Goal: Information Seeking & Learning: Learn about a topic

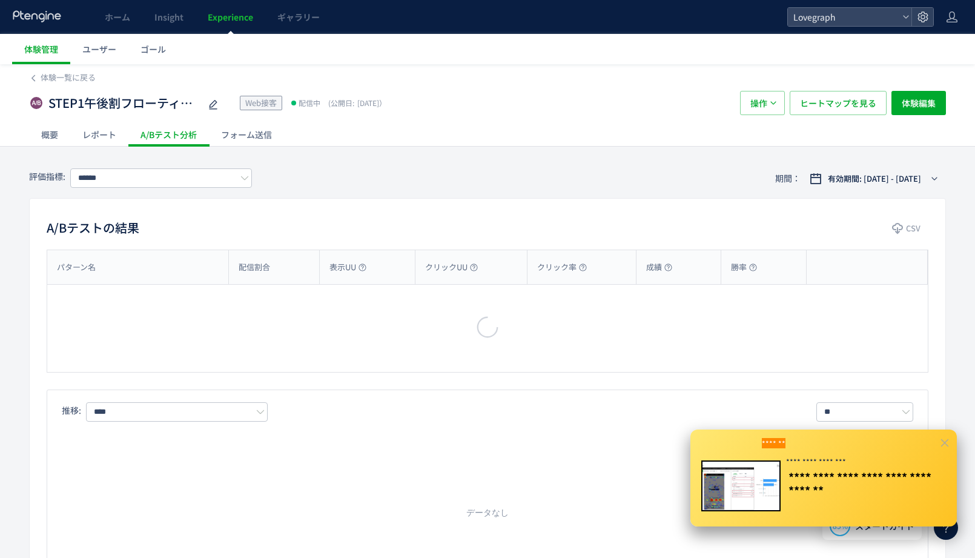
type input "******"
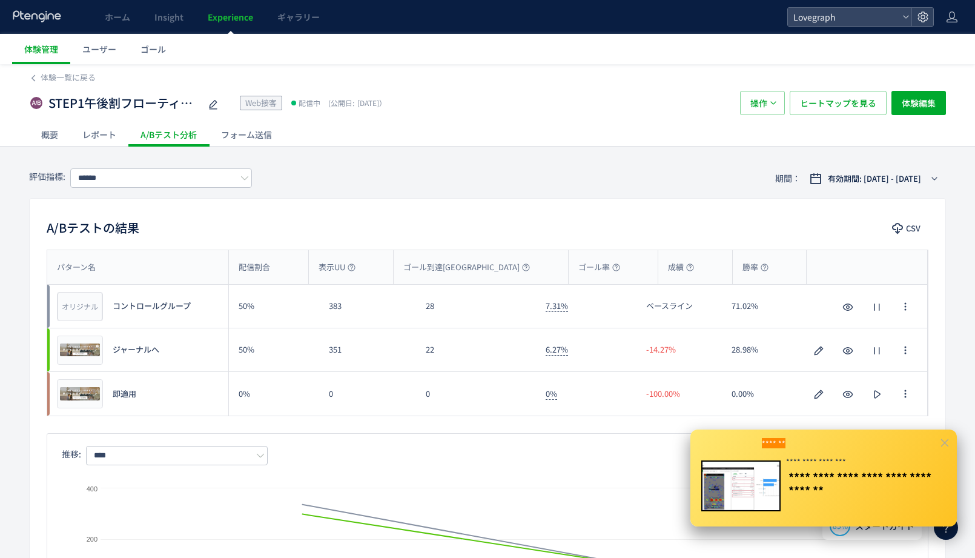
click at [946, 437] on icon at bounding box center [944, 442] width 11 height 11
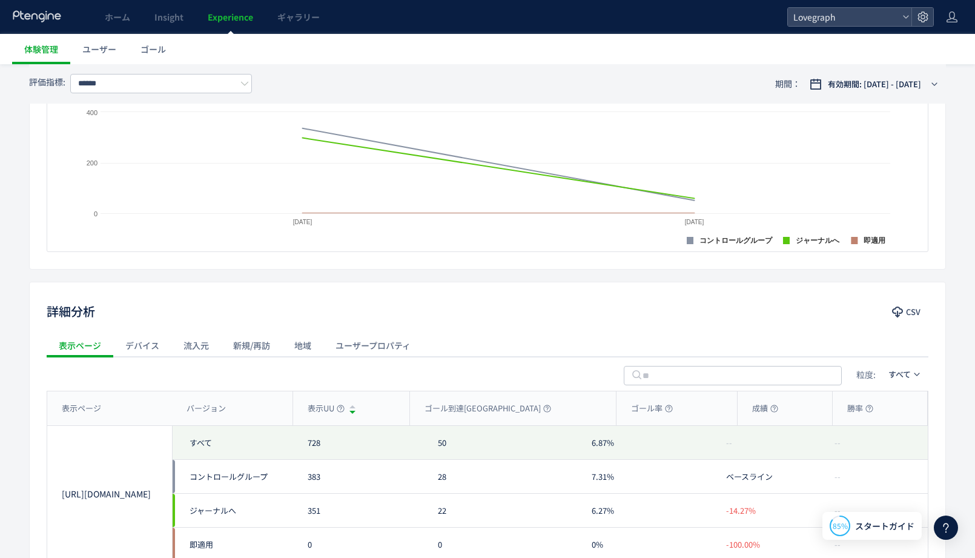
scroll to position [483, 0]
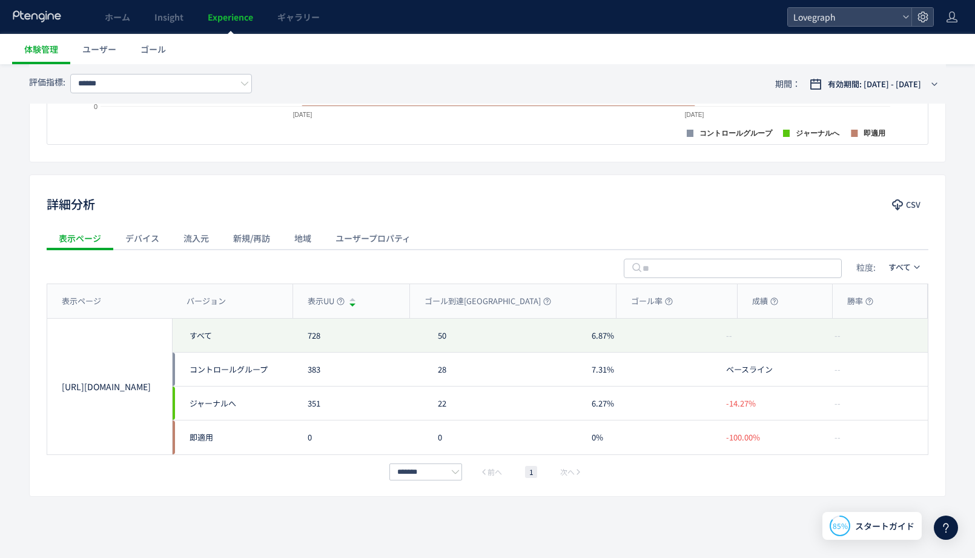
click at [131, 242] on div "デバイス" at bounding box center [142, 238] width 58 height 24
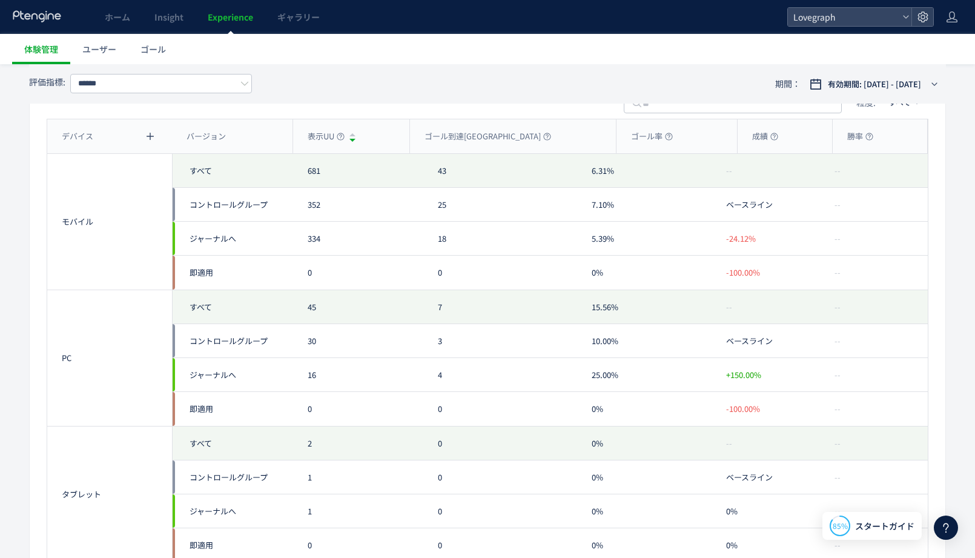
scroll to position [645, 0]
click at [189, 241] on span "ジャーナルへ" at bounding box center [230, 241] width 97 height 34
click at [217, 216] on span "コントロールグループ" at bounding box center [230, 207] width 97 height 34
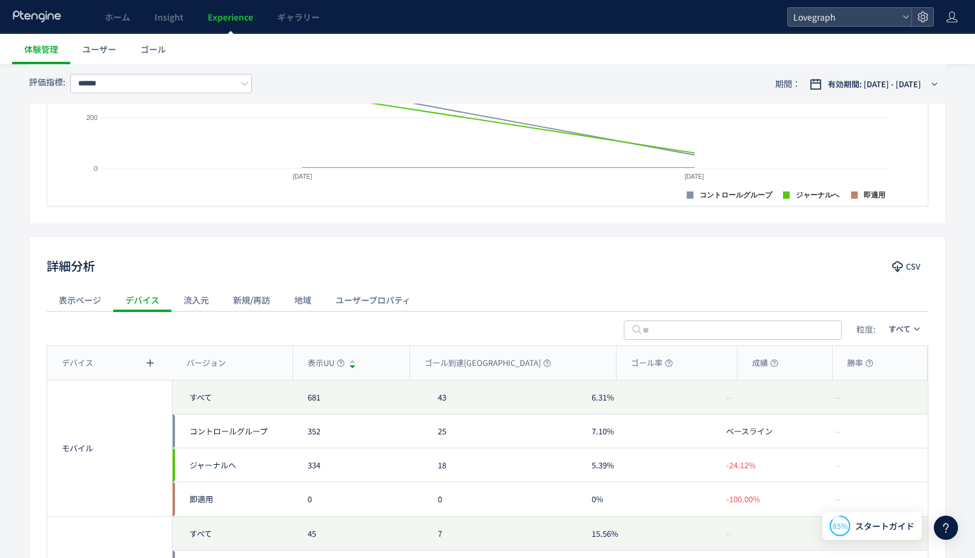
scroll to position [415, 0]
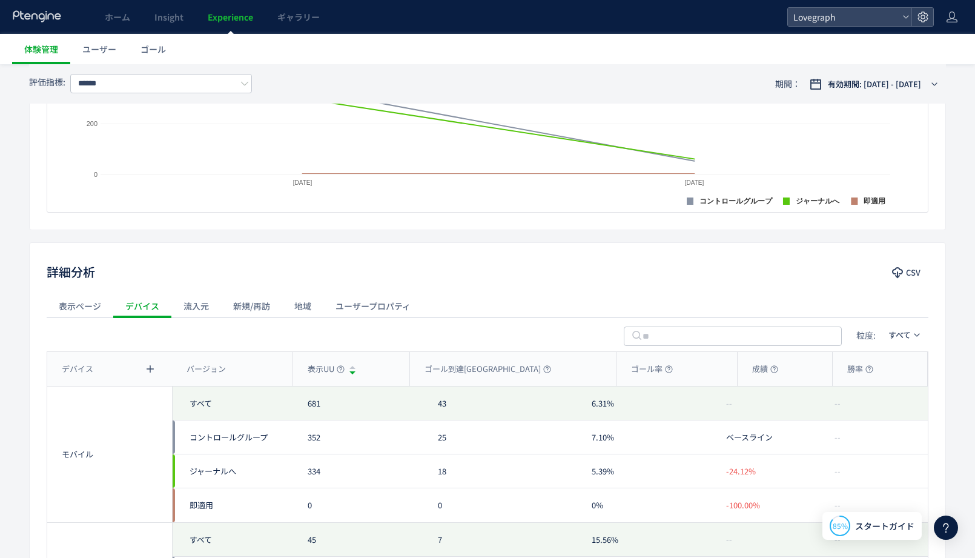
click at [194, 301] on div "流入元" at bounding box center [196, 306] width 50 height 24
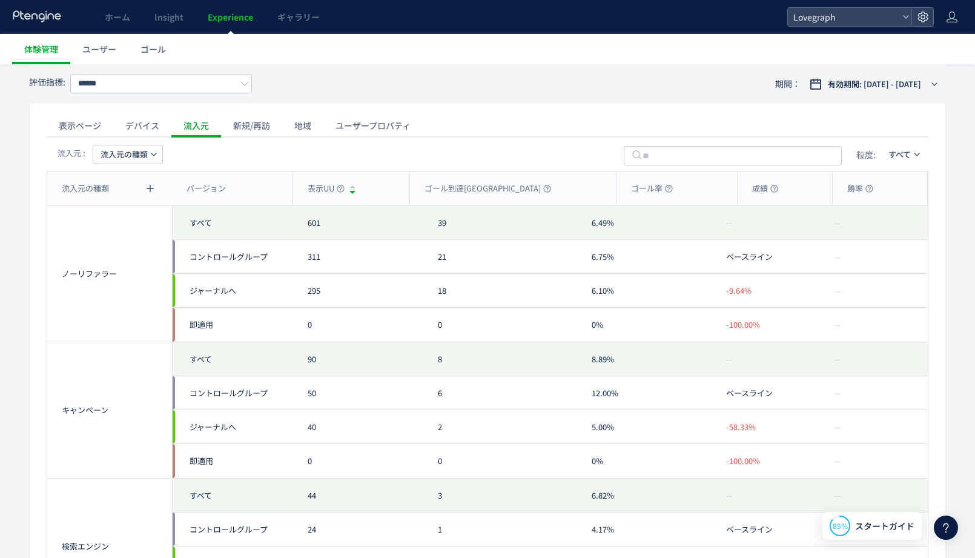
scroll to position [563, 0]
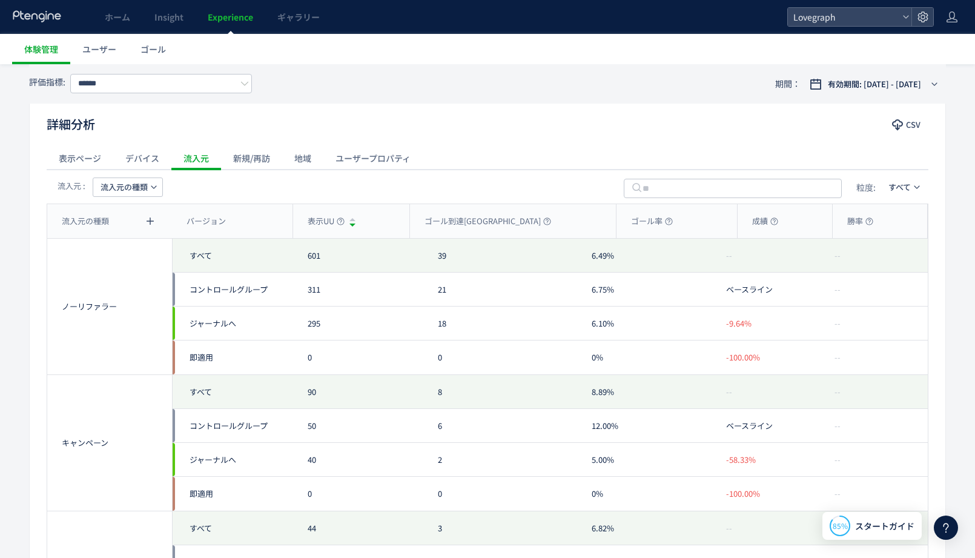
click at [258, 165] on div "新規/再訪" at bounding box center [251, 158] width 61 height 24
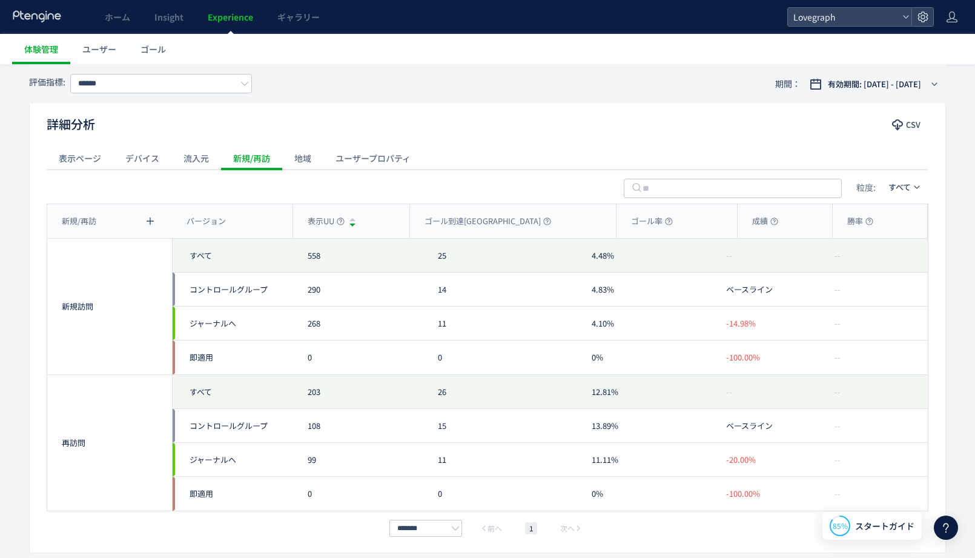
click at [298, 160] on div "地域" at bounding box center [302, 158] width 41 height 24
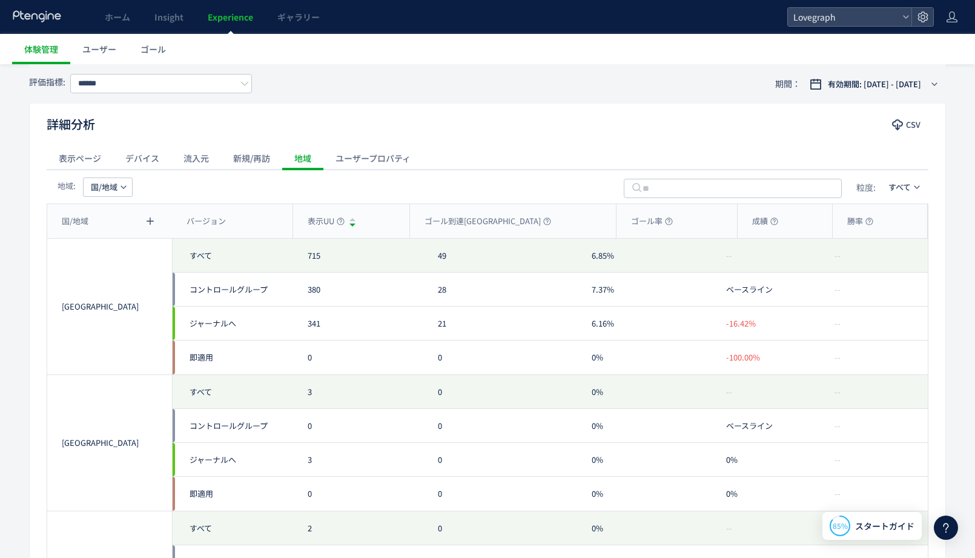
click at [362, 147] on div "ユーザープロパティ" at bounding box center [372, 158] width 99 height 24
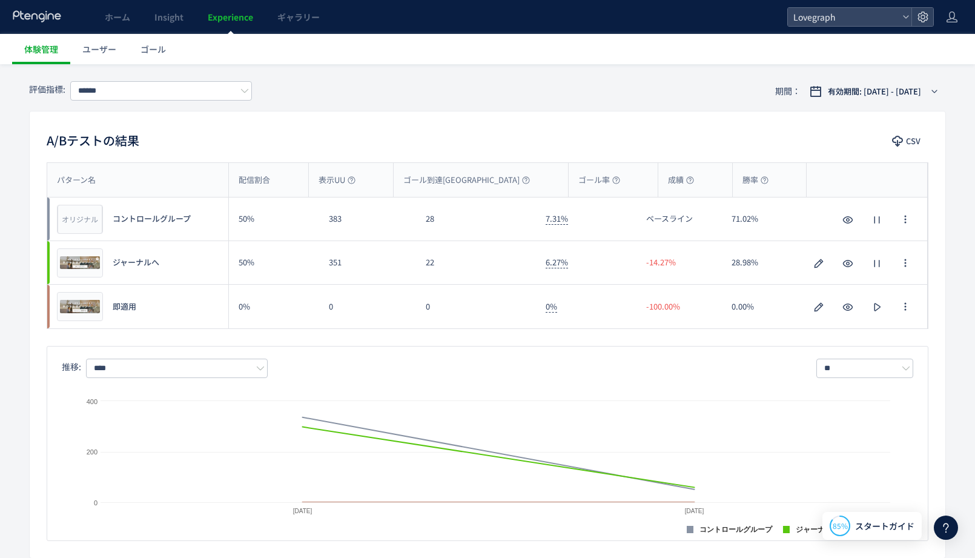
scroll to position [0, 0]
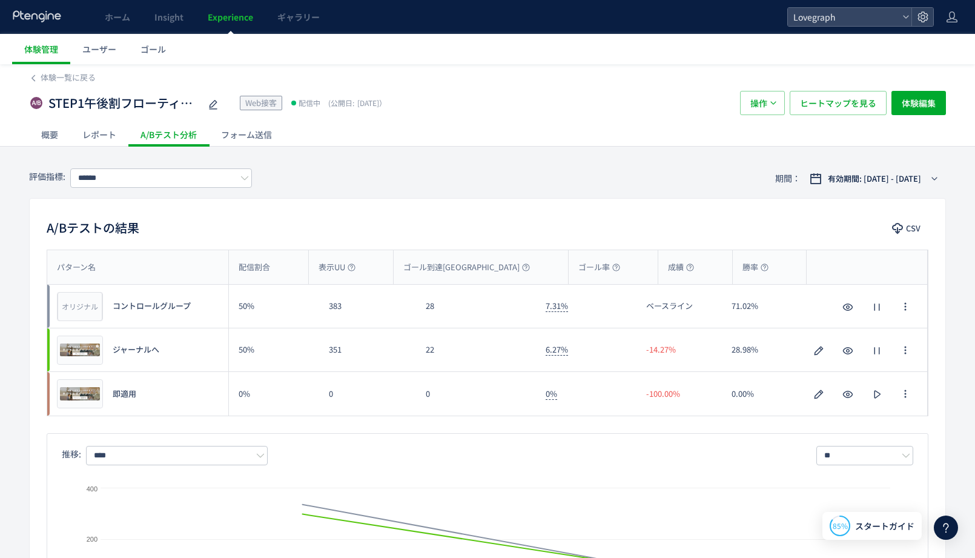
click at [94, 130] on div "レポート" at bounding box center [99, 134] width 58 height 24
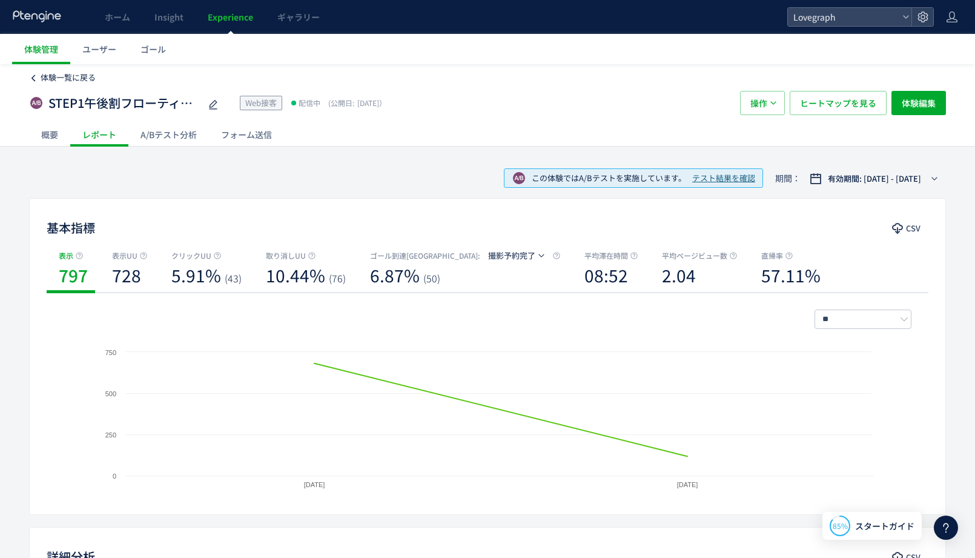
click at [65, 73] on span "体験一覧に戻る" at bounding box center [68, 77] width 55 height 12
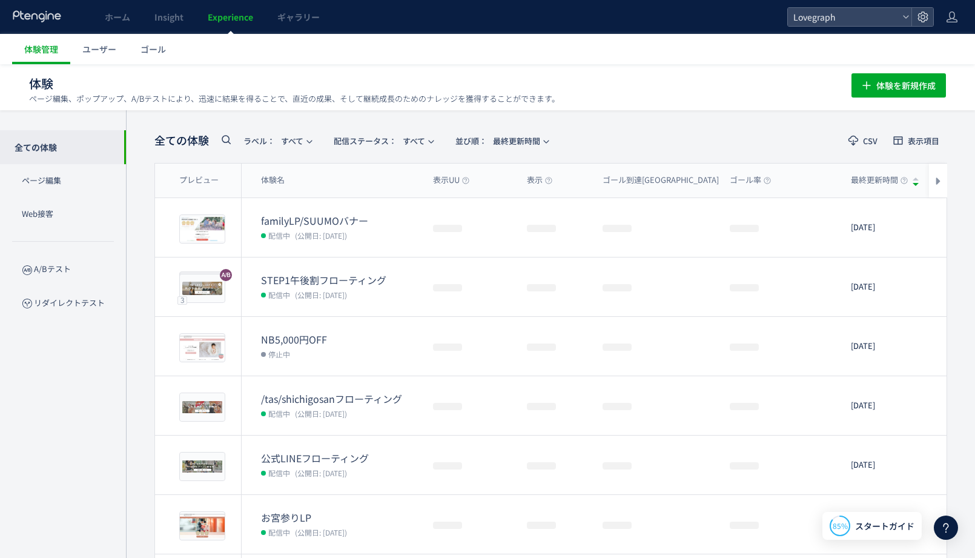
click at [320, 124] on div "全ての体験 ラベル： すべて 配信ステータス​： すべて 並び順： 最終更新時間 CSV 表示項目 プレビュー 体験名 表示UU 表示 ゴール到達UU ゴール…" at bounding box center [550, 473] width 849 height 726
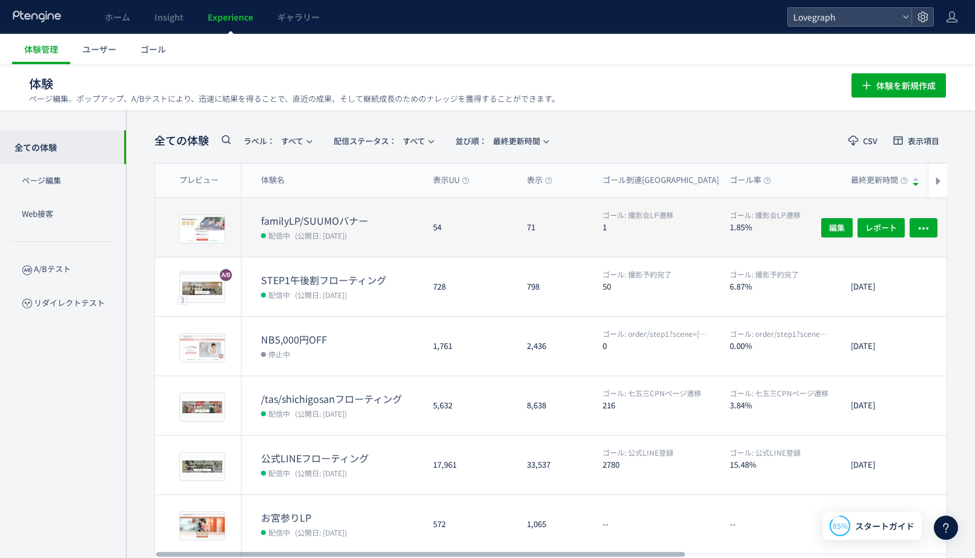
click at [360, 214] on dt "familyLP/SUUMOバナー" at bounding box center [342, 221] width 162 height 14
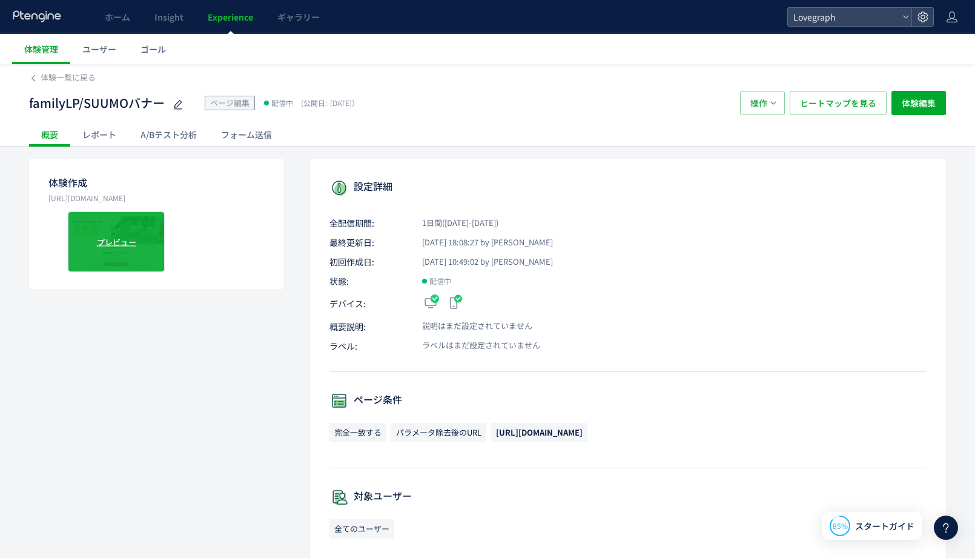
click at [125, 239] on span "プレビュー" at bounding box center [116, 241] width 39 height 12
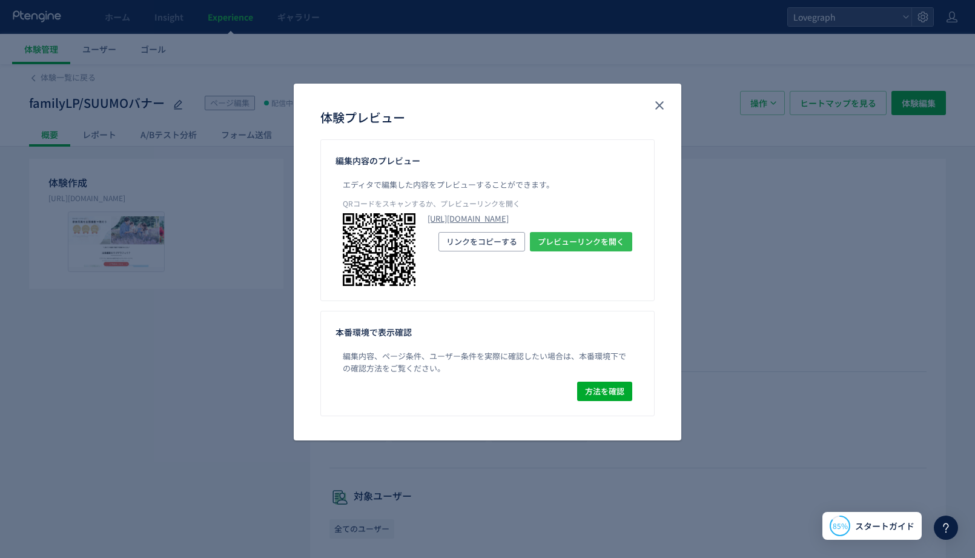
click at [566, 251] on span "プレビューリンクを開く" at bounding box center [581, 241] width 87 height 19
click at [657, 100] on icon "close" at bounding box center [659, 105] width 15 height 15
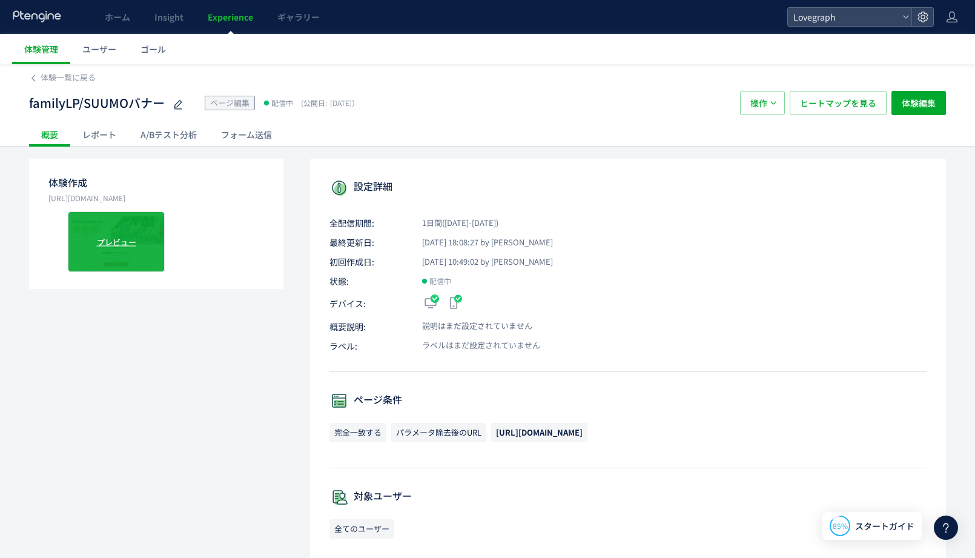
click at [121, 245] on span "プレビュー" at bounding box center [116, 241] width 39 height 12
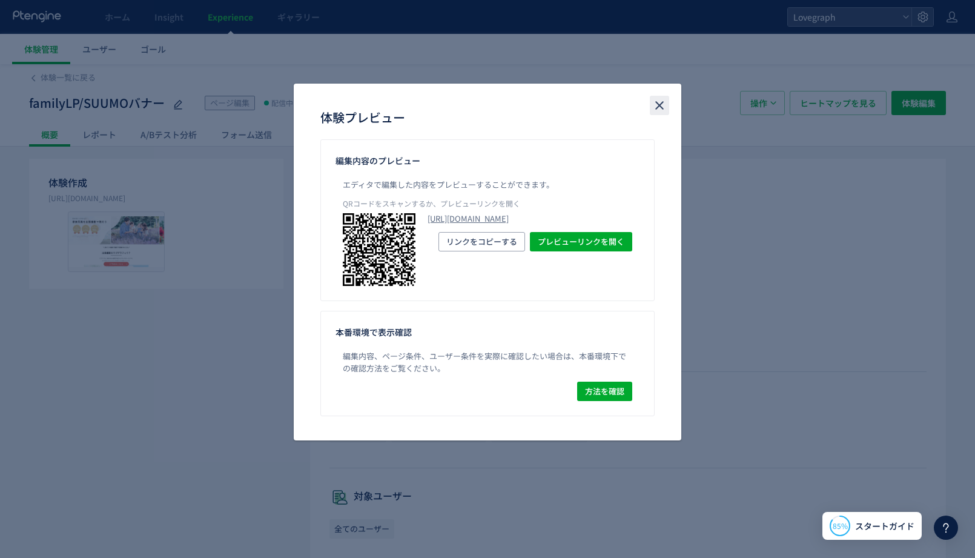
click at [655, 111] on icon "close" at bounding box center [659, 105] width 15 height 15
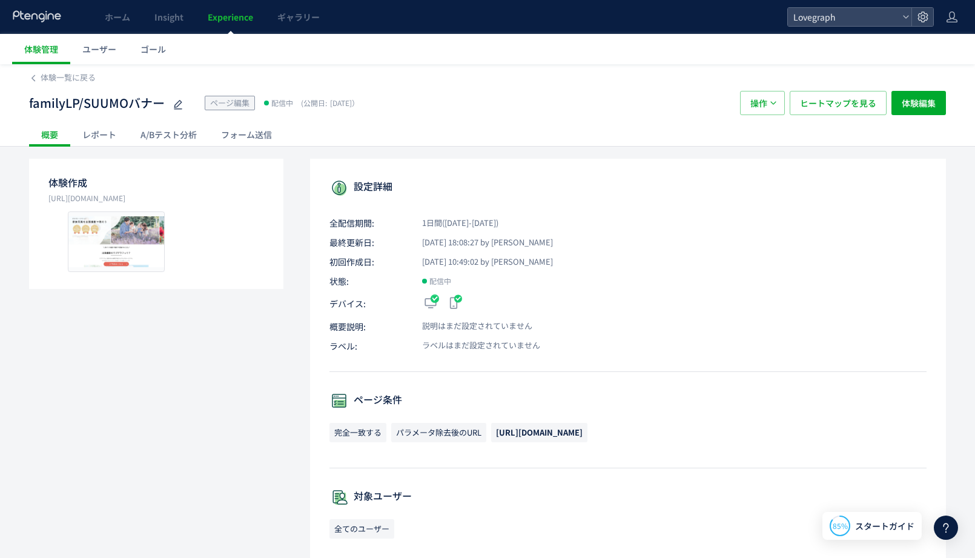
click at [121, 135] on div "レポート" at bounding box center [99, 134] width 58 height 24
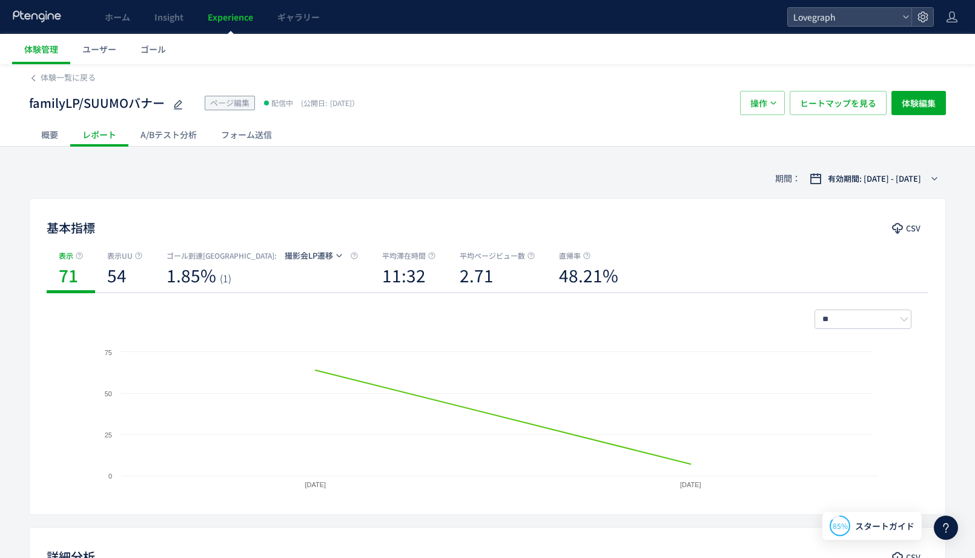
click at [43, 130] on div "概要" at bounding box center [49, 134] width 41 height 24
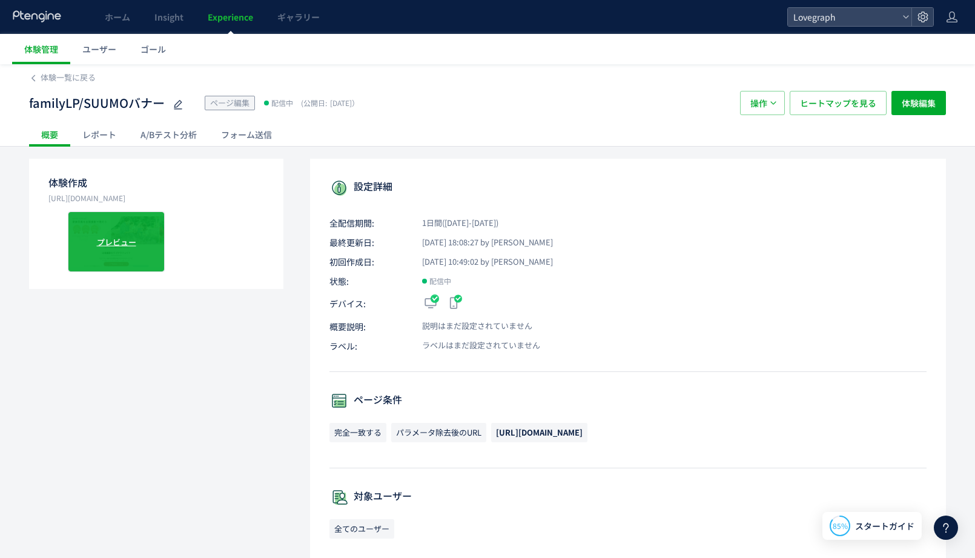
click at [119, 262] on div "プレビュー" at bounding box center [116, 241] width 97 height 61
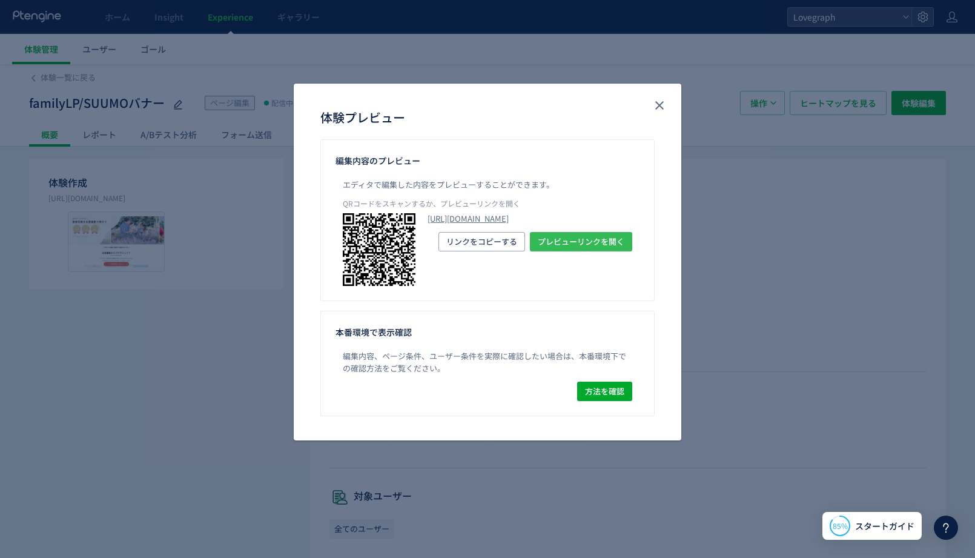
click at [564, 251] on span "プレビューリンクを開く" at bounding box center [581, 241] width 87 height 19
click at [659, 105] on use "close" at bounding box center [659, 105] width 8 height 8
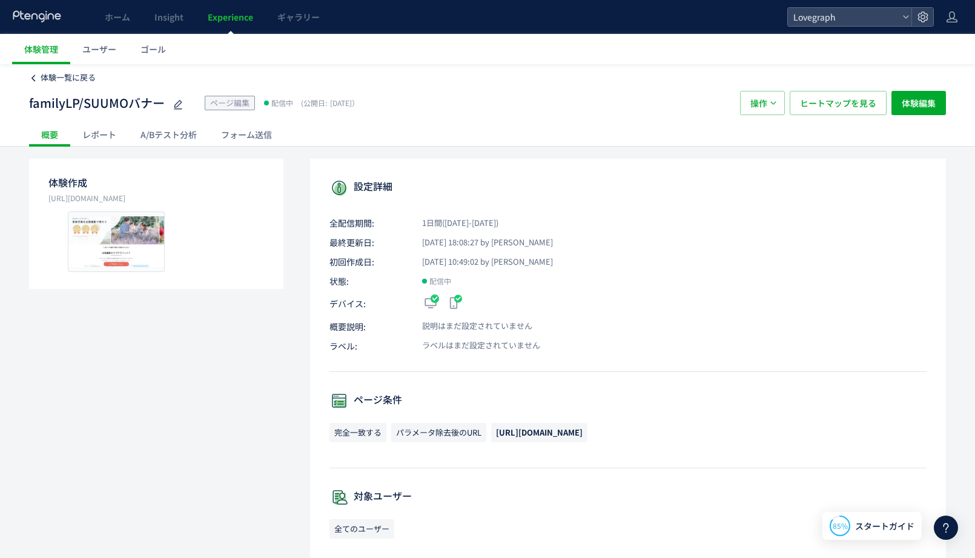
click at [44, 76] on span "体験一覧に戻る" at bounding box center [68, 77] width 55 height 12
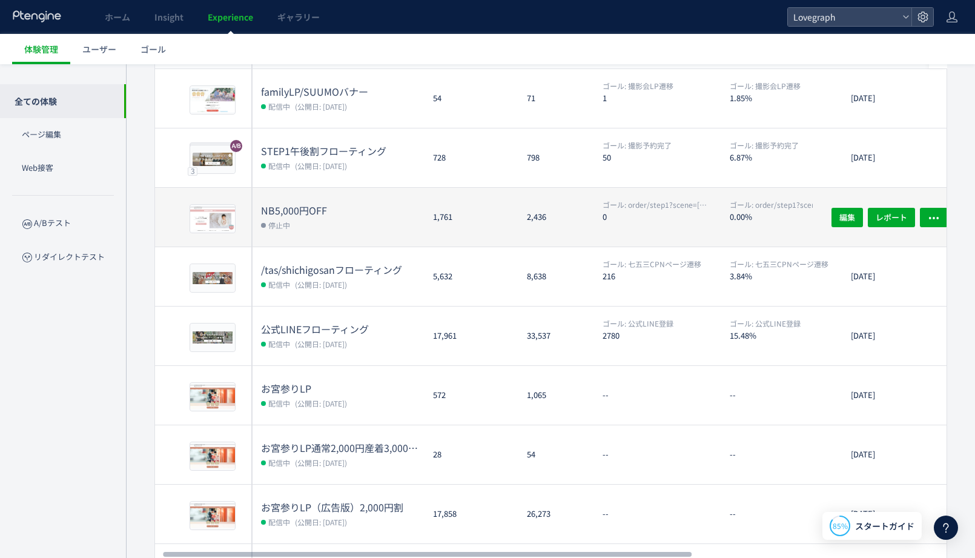
scroll to position [0, 19]
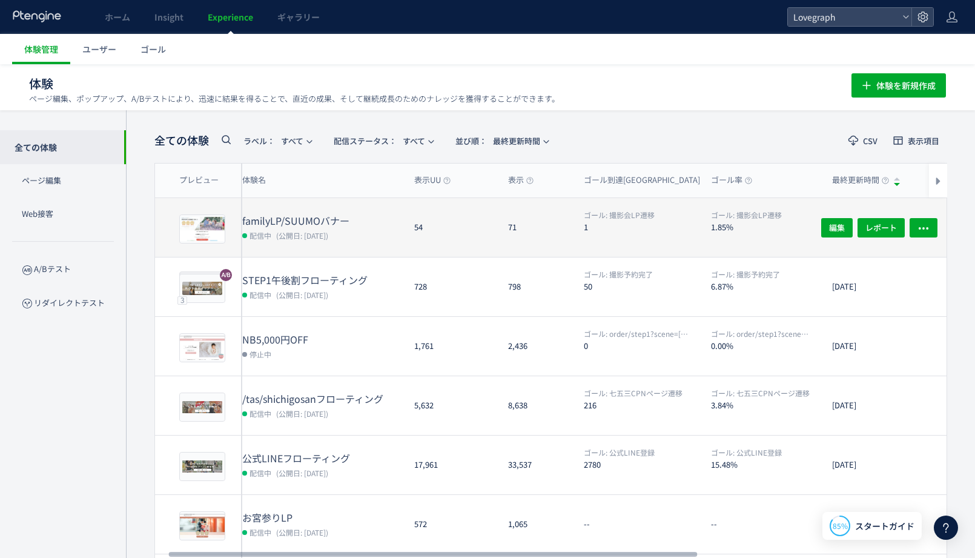
click at [332, 226] on dt "familyLP/SUUMOバナー" at bounding box center [323, 221] width 162 height 14
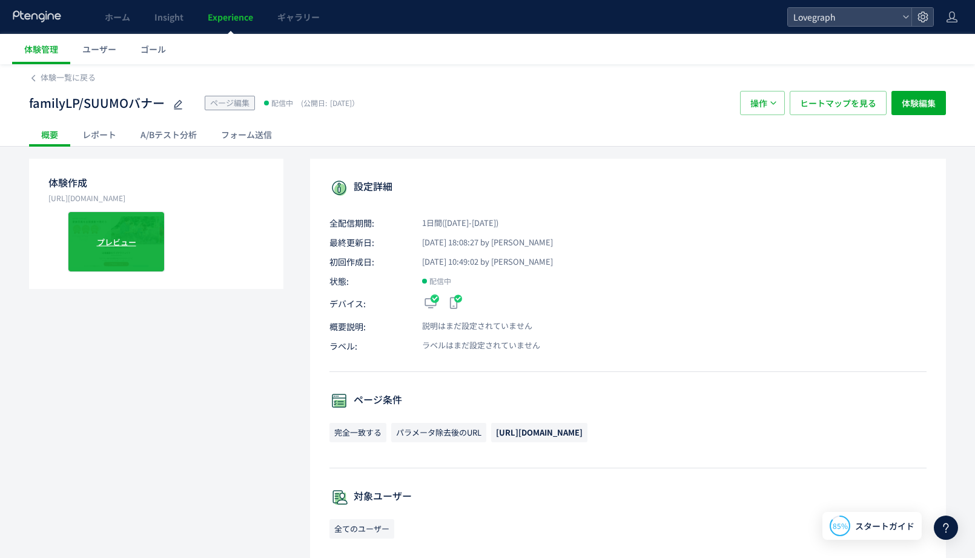
click at [154, 238] on div "プレビュー" at bounding box center [116, 241] width 97 height 61
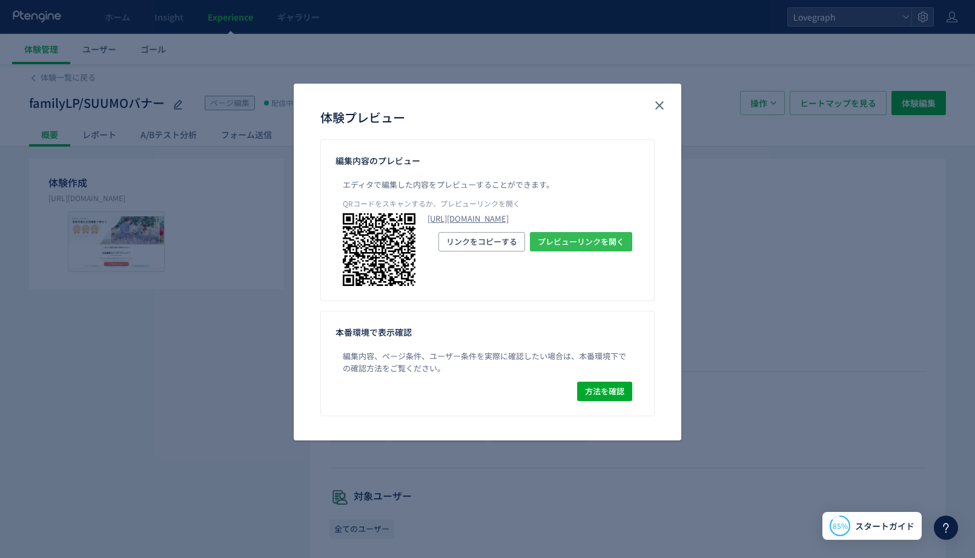
click at [595, 251] on span "プレビューリンクを開く" at bounding box center [581, 241] width 87 height 19
click at [655, 110] on icon "close" at bounding box center [659, 105] width 15 height 15
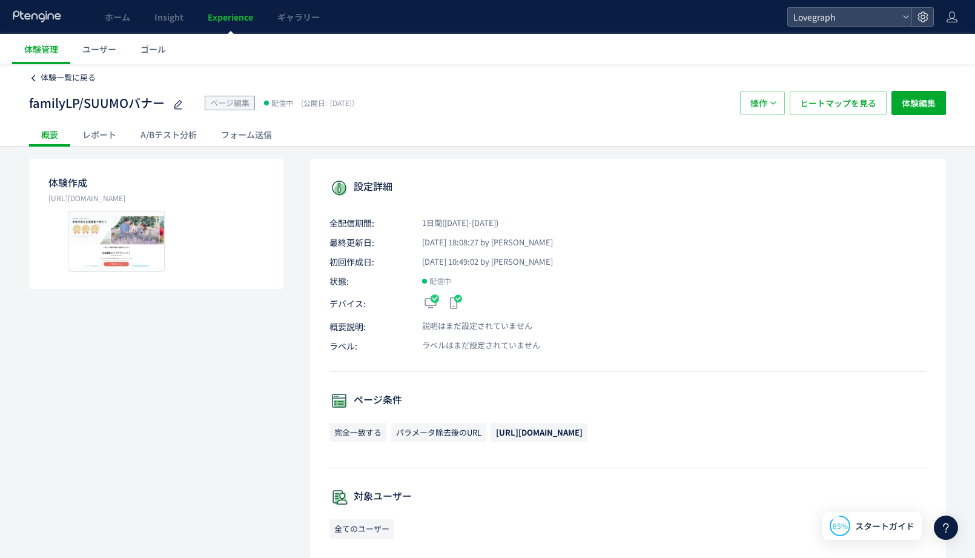
click at [69, 76] on span "体験一覧に戻る" at bounding box center [68, 77] width 55 height 12
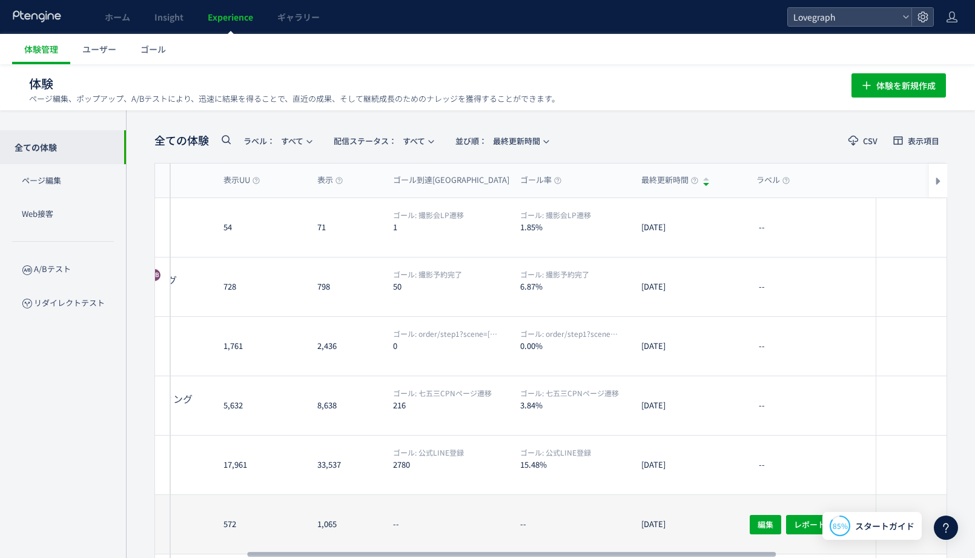
scroll to position [0, 237]
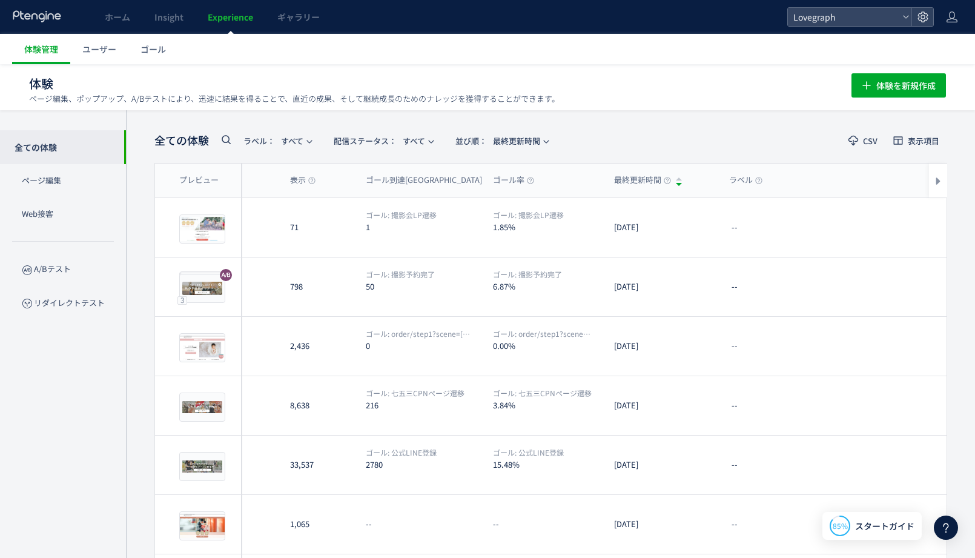
click at [221, 16] on span "Experience" at bounding box center [230, 17] width 45 height 12
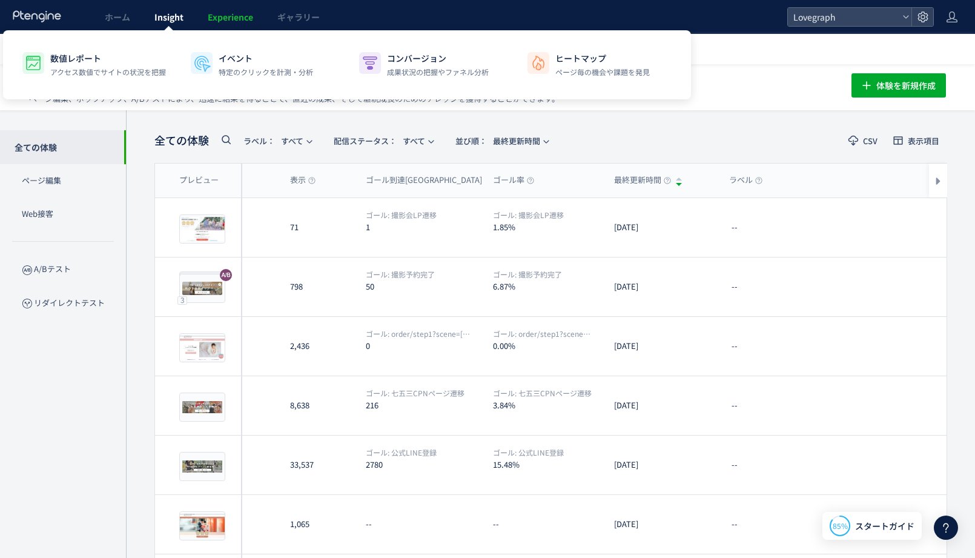
click at [165, 19] on span "Insight" at bounding box center [168, 17] width 29 height 12
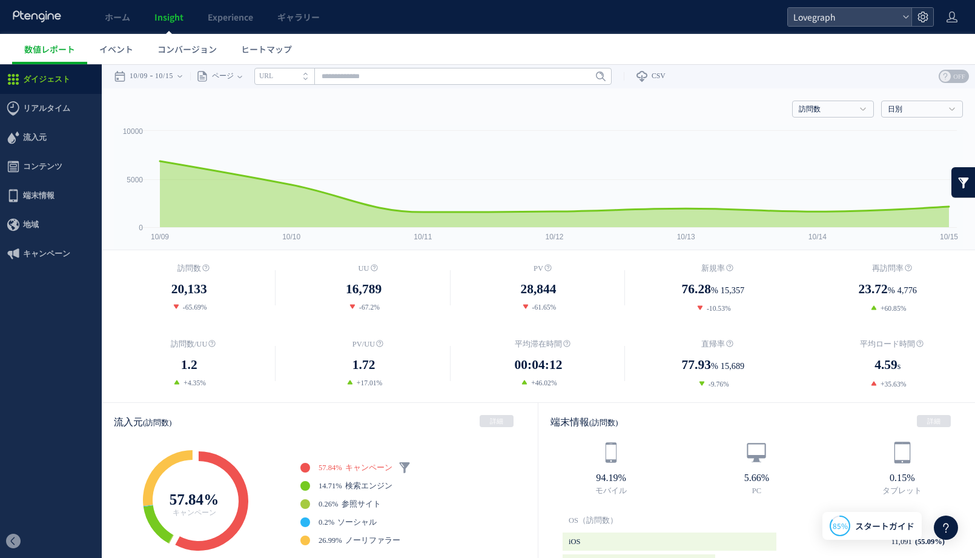
click at [928, 19] on icon at bounding box center [922, 17] width 12 height 12
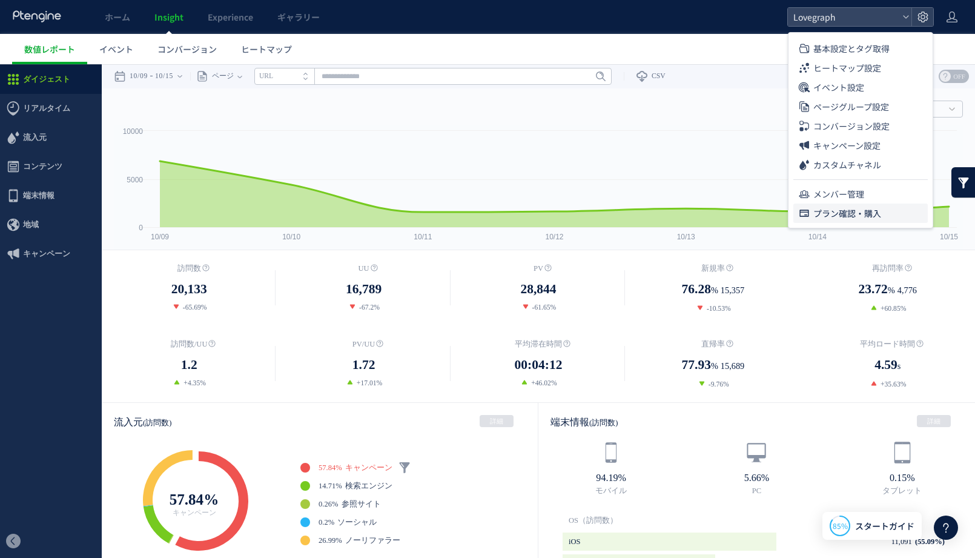
click at [847, 211] on span "プラン確認・購入" at bounding box center [847, 212] width 68 height 19
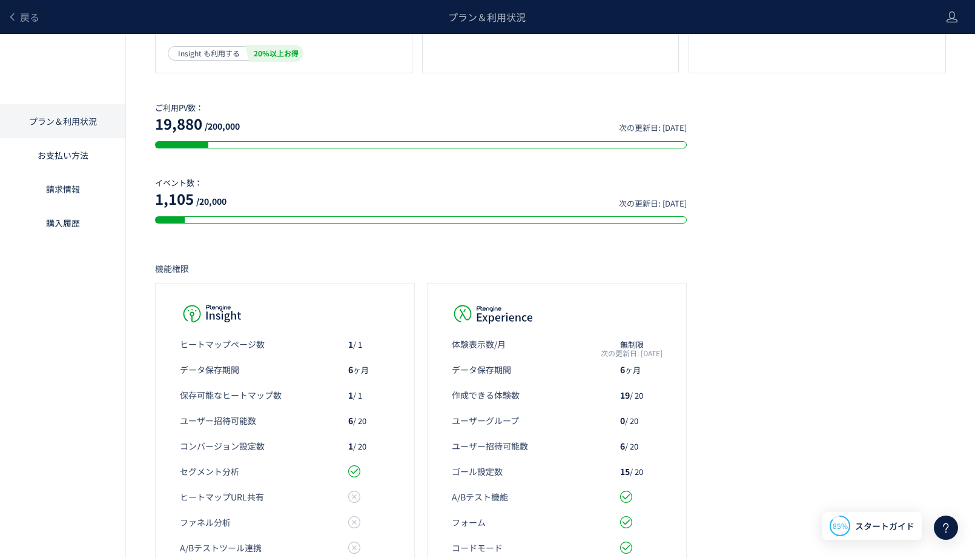
scroll to position [185, 0]
